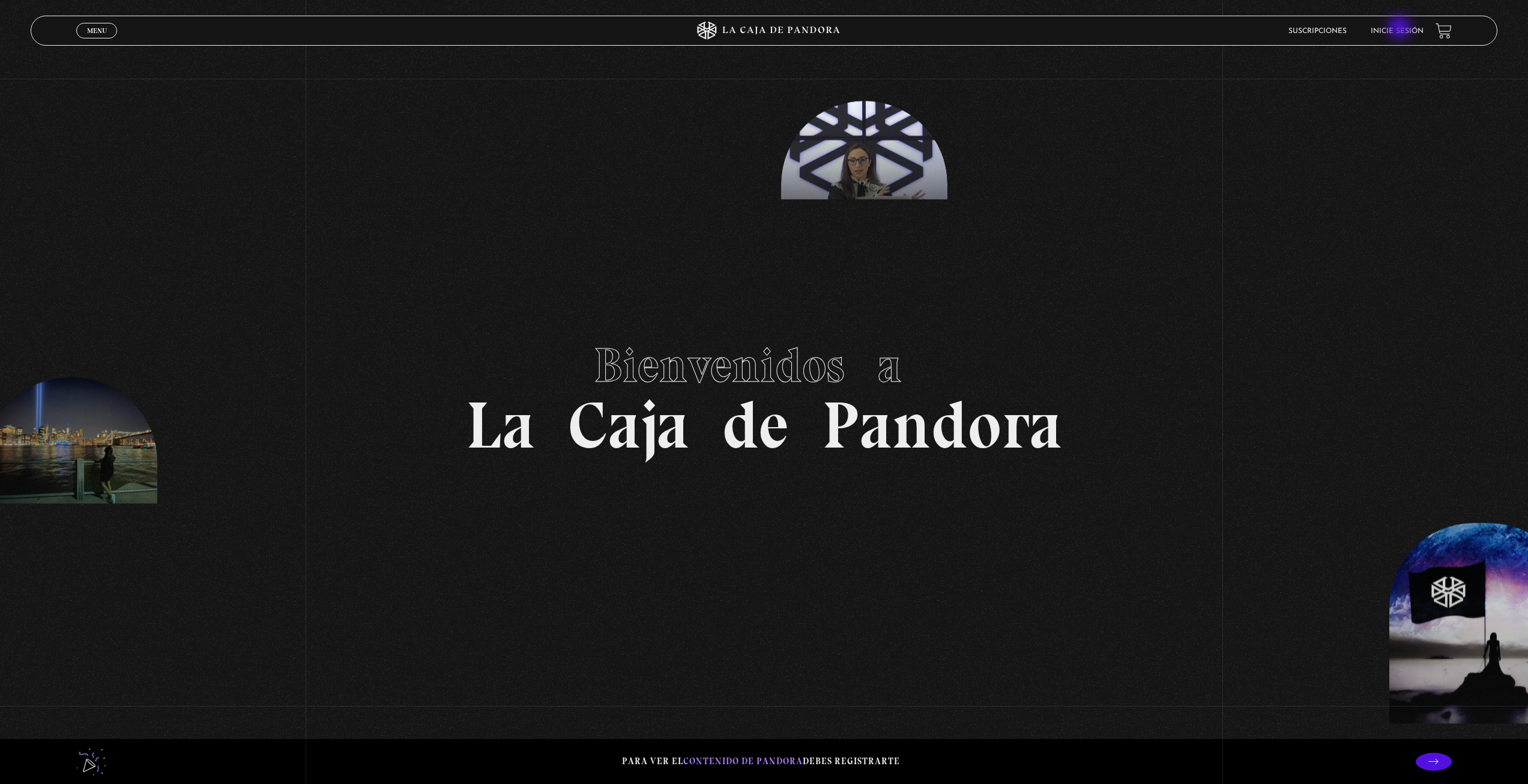
drag, startPoint x: 1400, startPoint y: 29, endPoint x: 1403, endPoint y: 24, distance: 5.8
click at [1401, 28] on link "Inicie sesión" at bounding box center [1397, 31] width 53 height 7
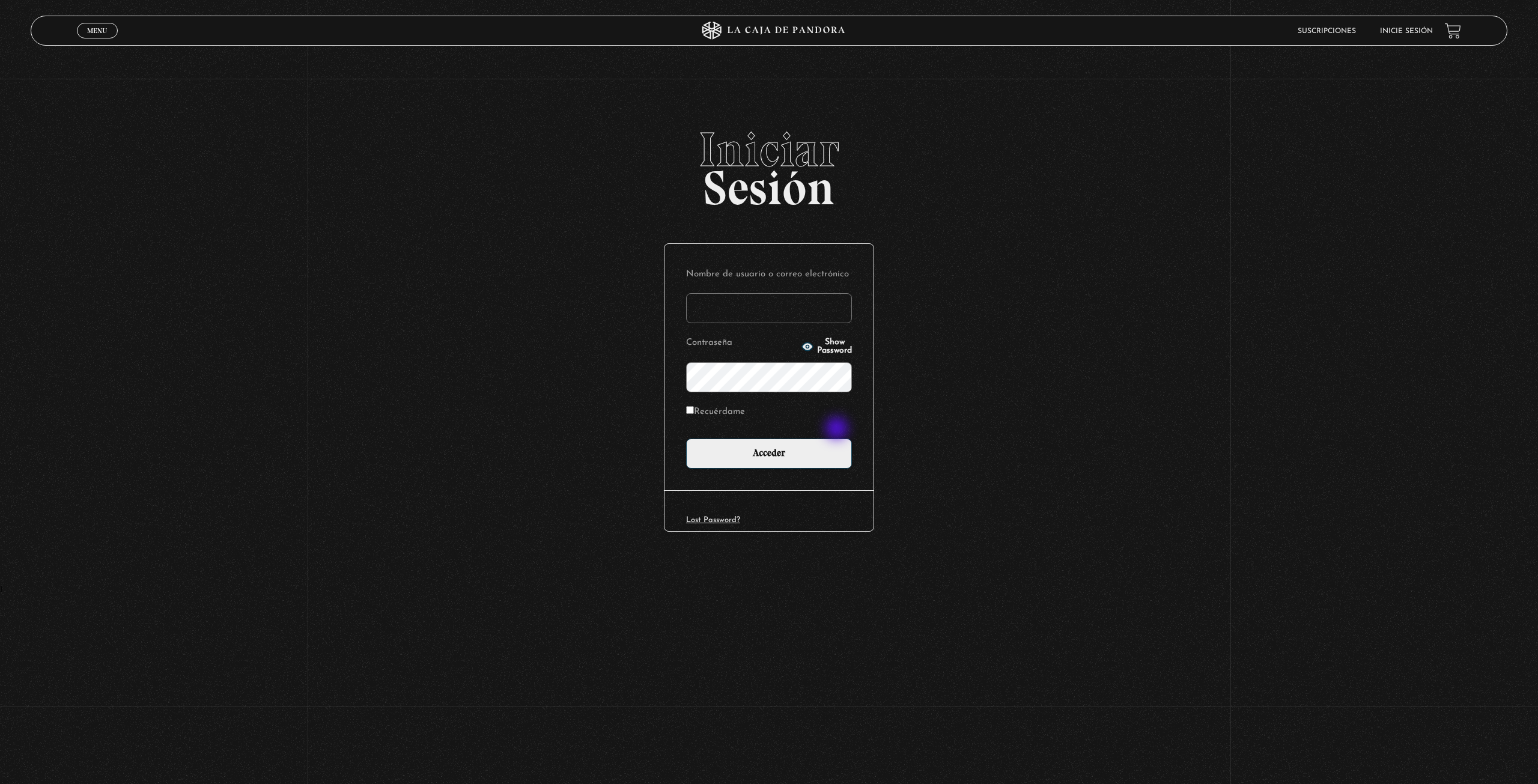
type input "Imy"
click at [686, 439] on input "Acceder" at bounding box center [769, 454] width 166 height 30
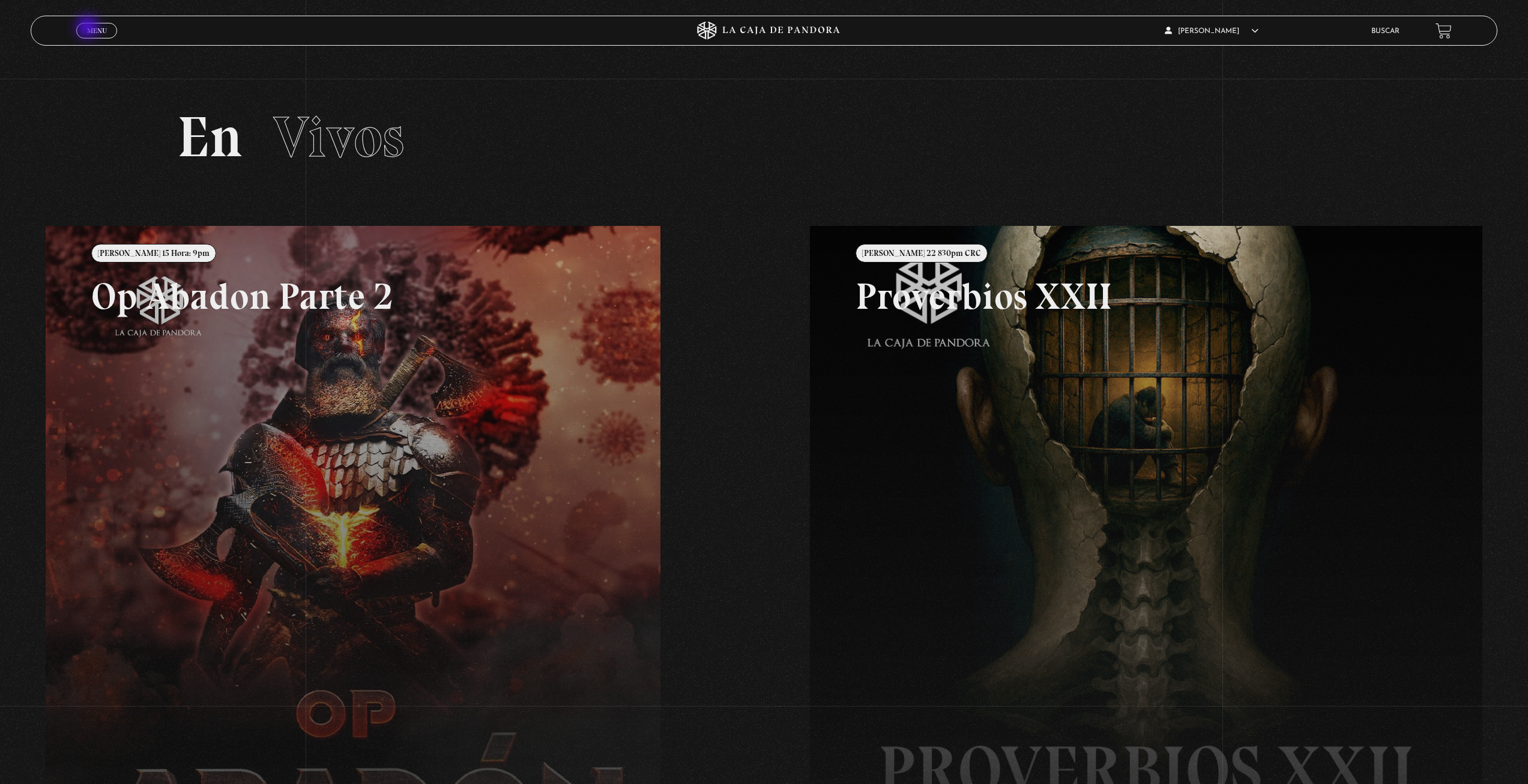
click at [89, 28] on span "Menu" at bounding box center [97, 30] width 20 height 7
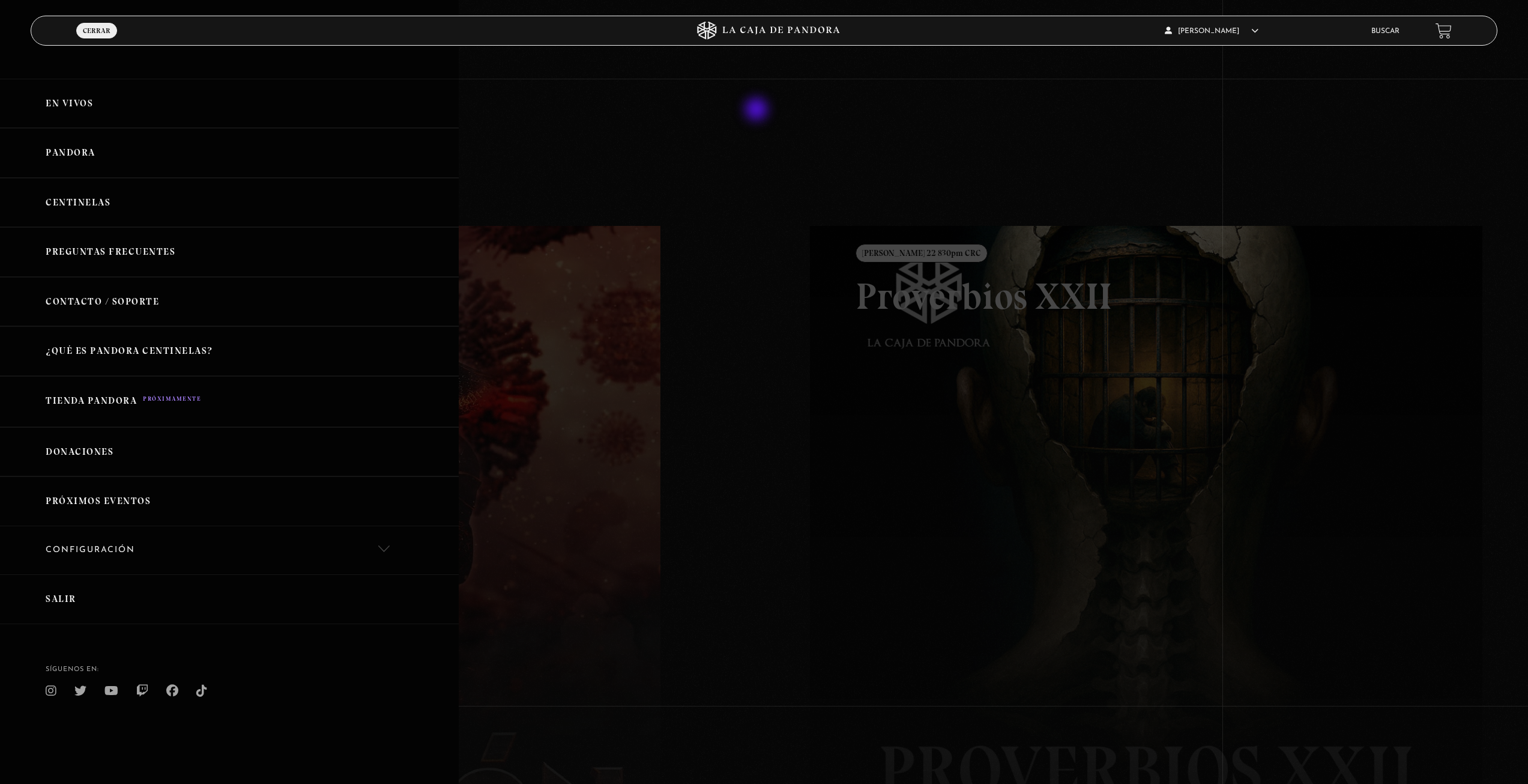
click at [758, 111] on div at bounding box center [764, 392] width 1528 height 784
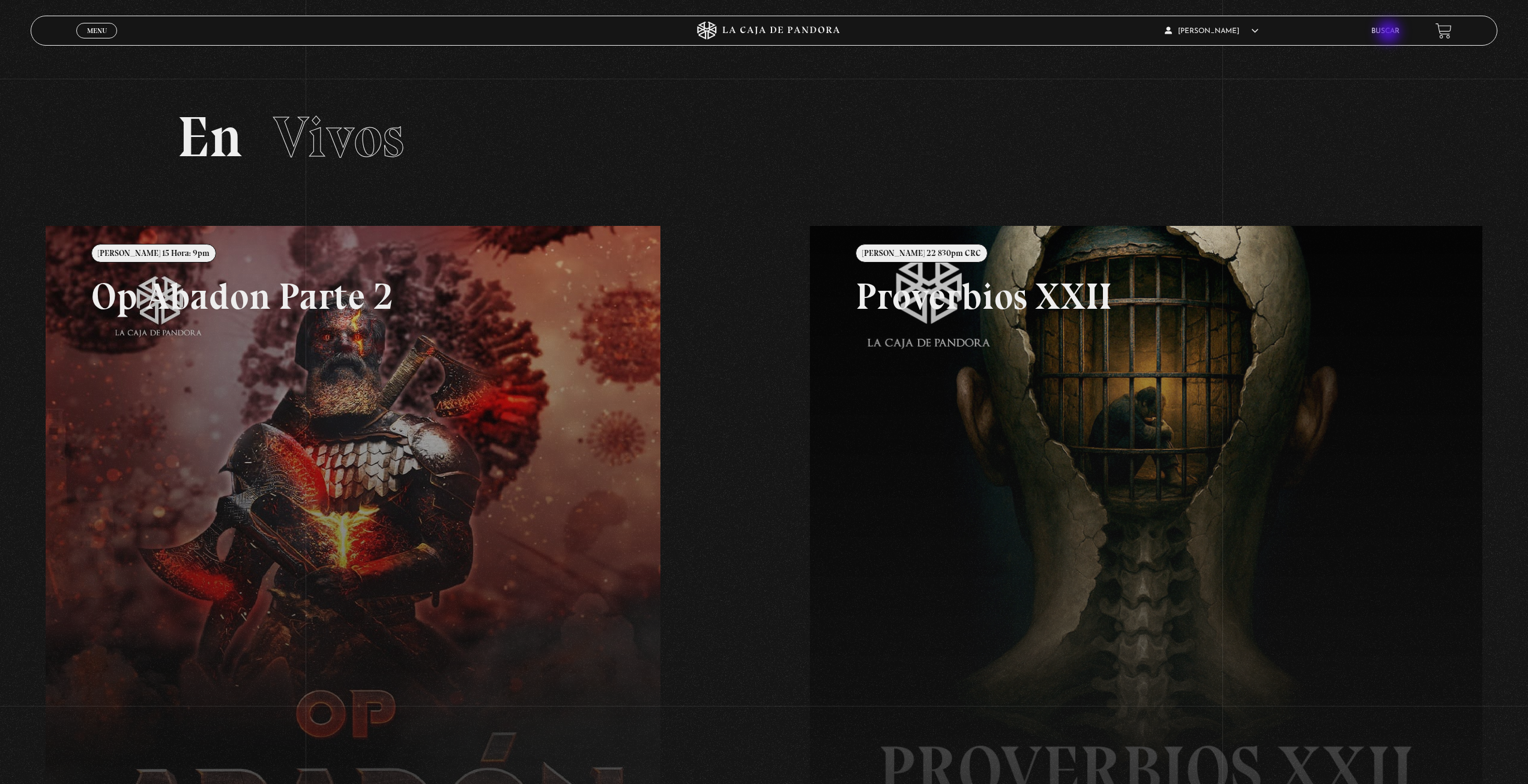
click at [1390, 33] on link "Buscar" at bounding box center [1386, 31] width 28 height 7
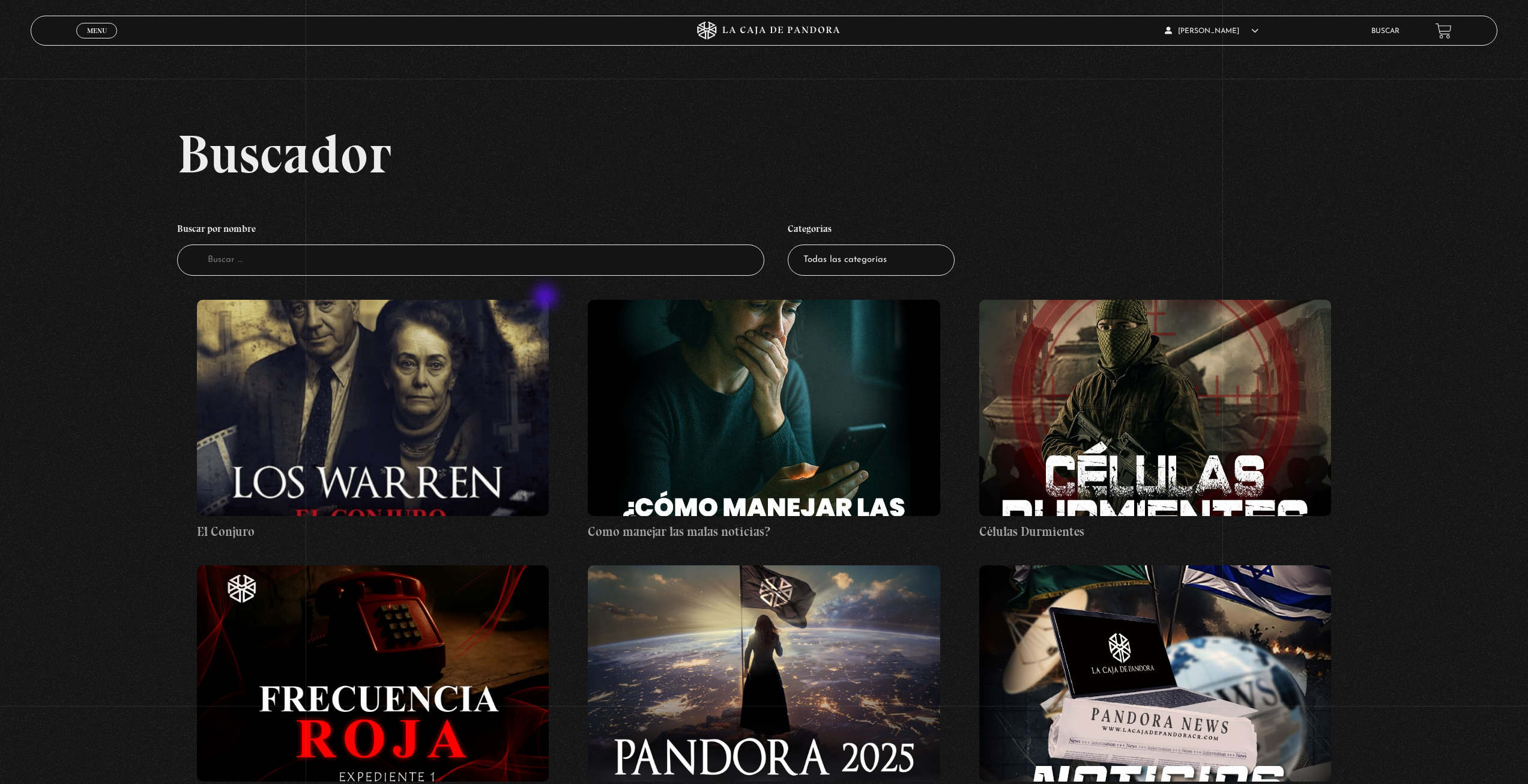
scroll to position [60, 0]
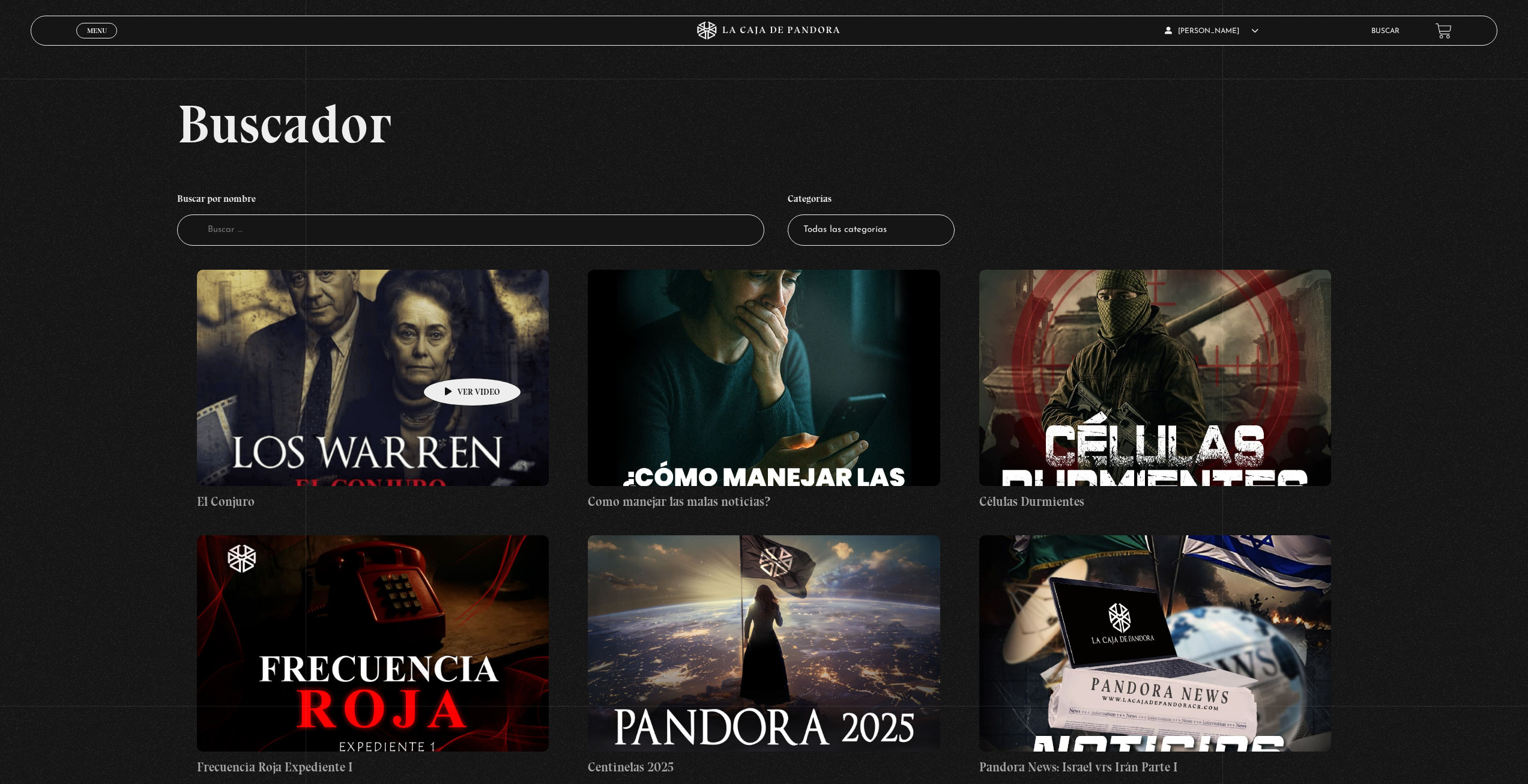
click at [454, 359] on figure at bounding box center [373, 377] width 352 height 216
